Goal: Transaction & Acquisition: Purchase product/service

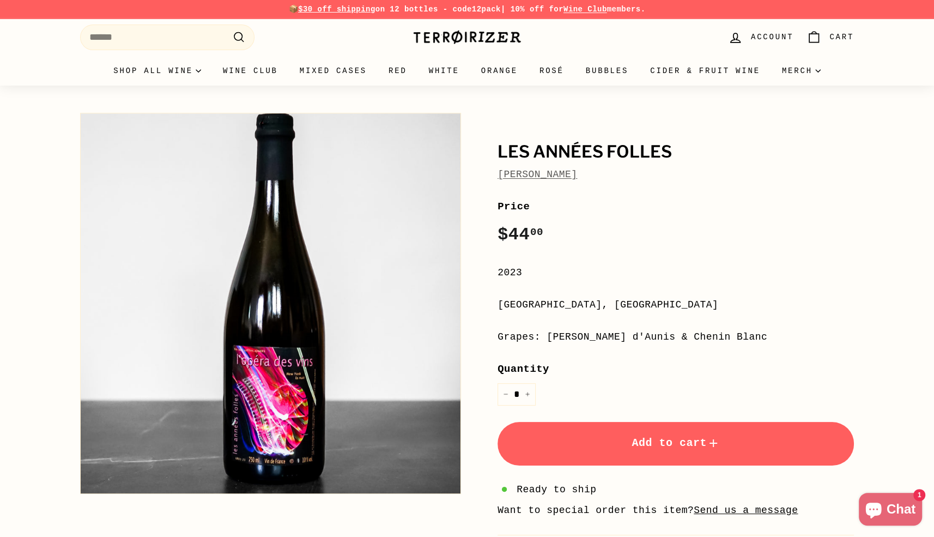
click at [528, 175] on link "[PERSON_NAME]" at bounding box center [537, 174] width 80 height 11
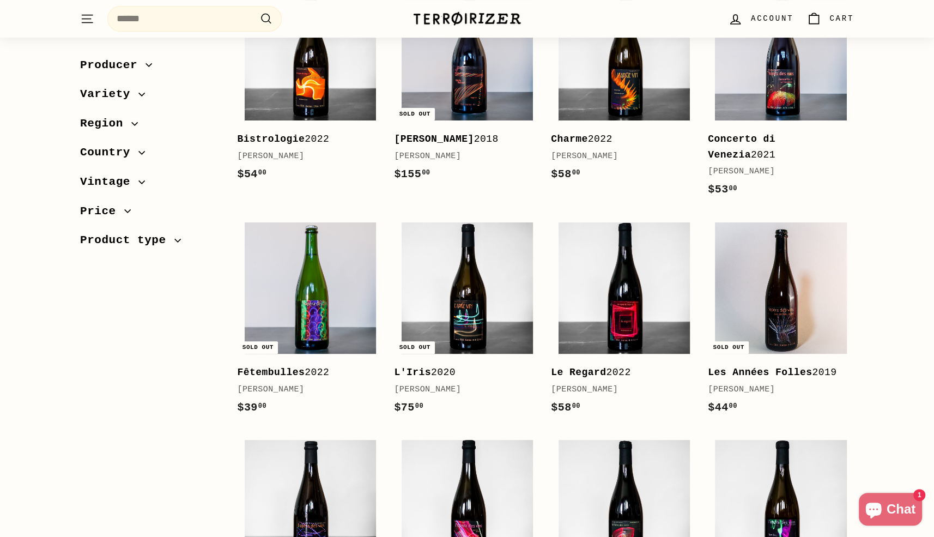
scroll to position [224, 0]
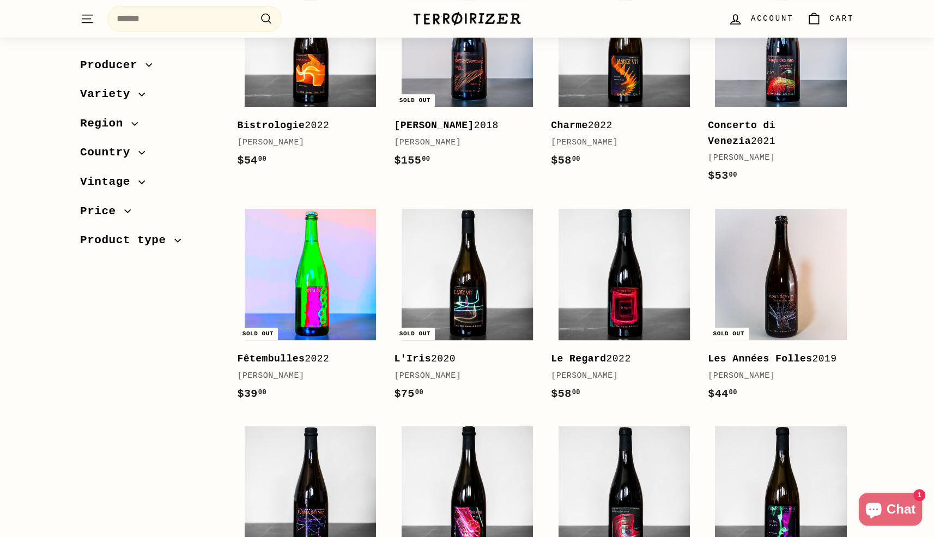
click at [305, 263] on img at bounding box center [310, 274] width 131 height 131
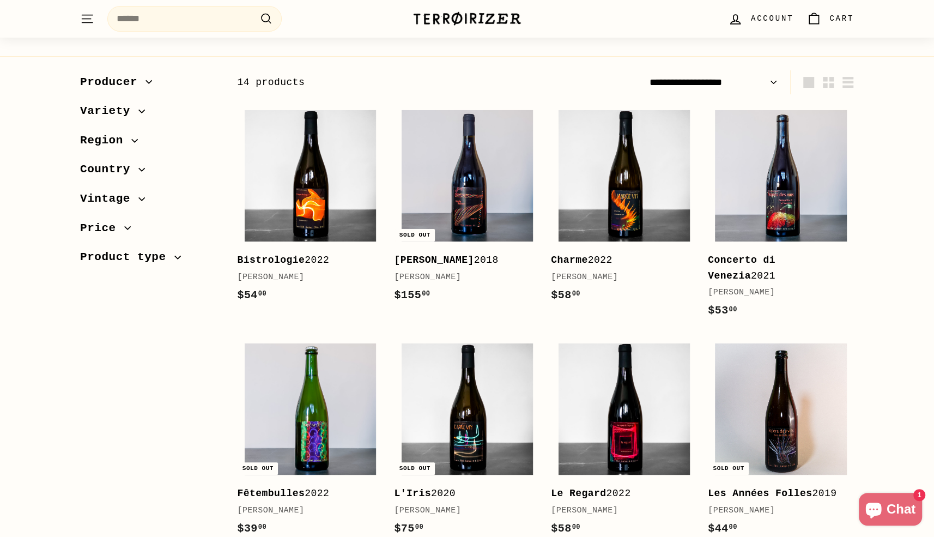
scroll to position [88, 0]
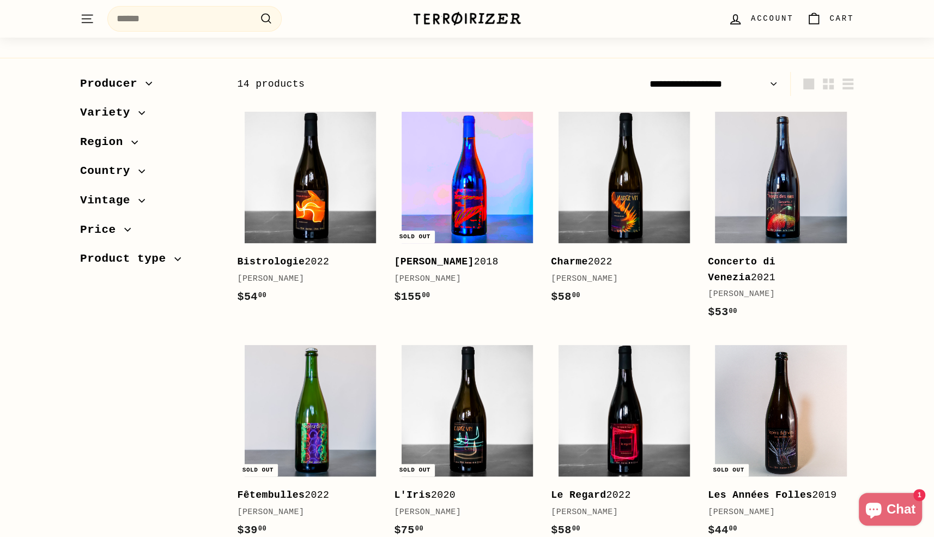
click at [496, 219] on img at bounding box center [466, 177] width 131 height 131
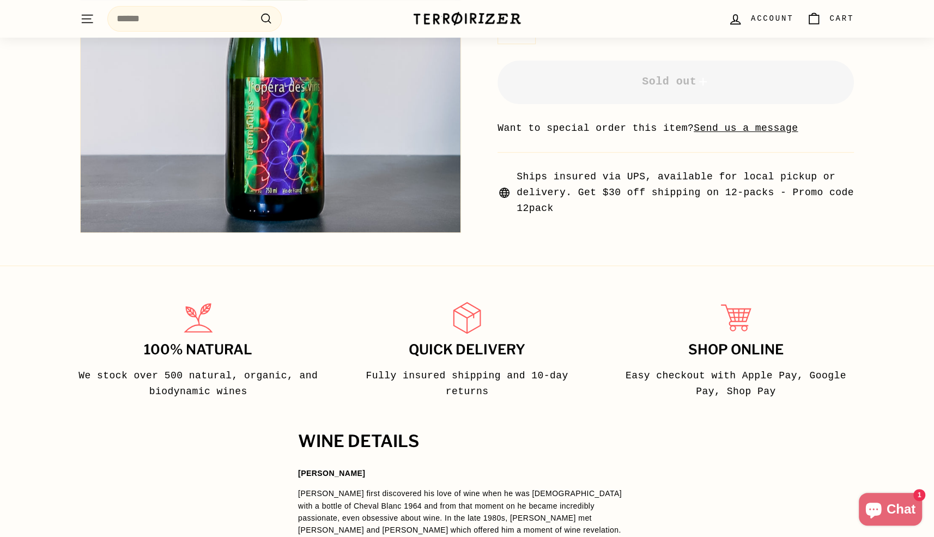
scroll to position [472, 0]
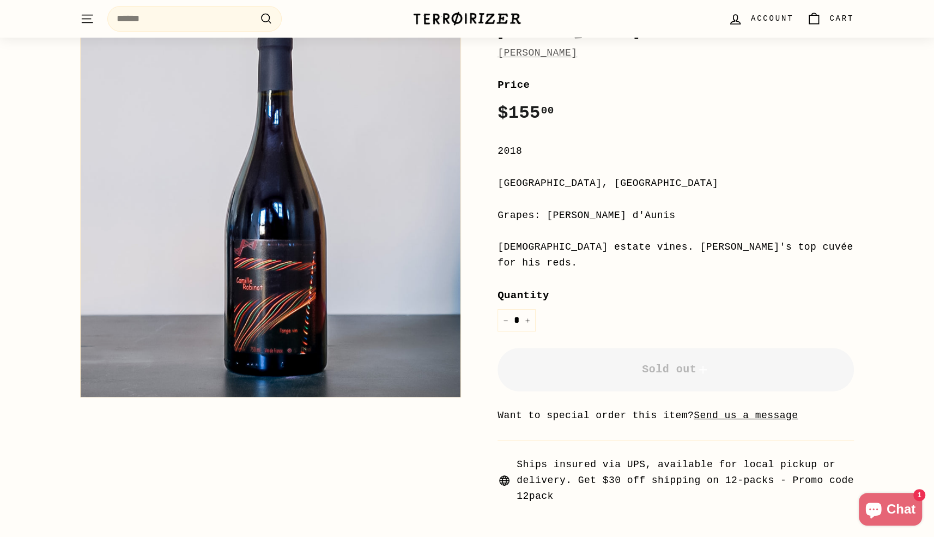
scroll to position [126, 0]
